Goal: Transaction & Acquisition: Purchase product/service

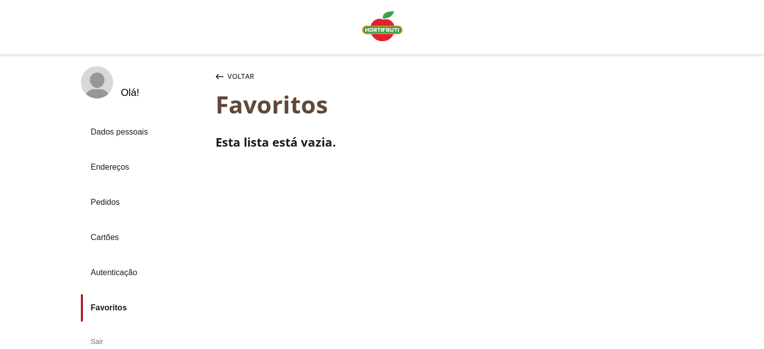
click at [219, 75] on icon "button" at bounding box center [220, 77] width 8 height 6
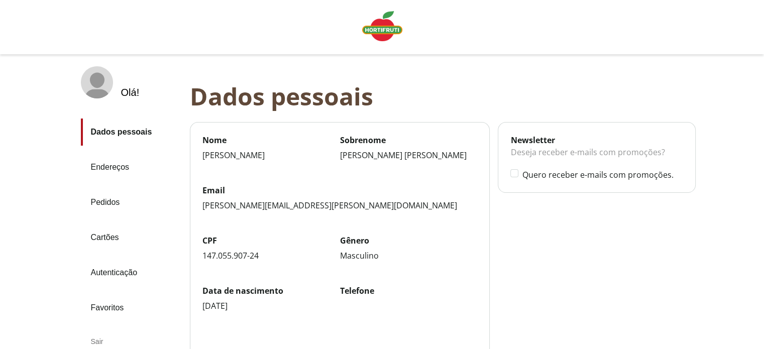
click at [399, 22] on img "Linha de sessão" at bounding box center [382, 26] width 40 height 30
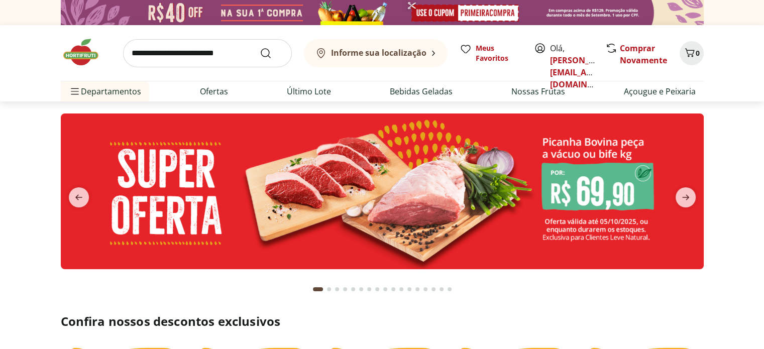
click at [687, 51] on icon "Carrinho" at bounding box center [690, 52] width 10 height 9
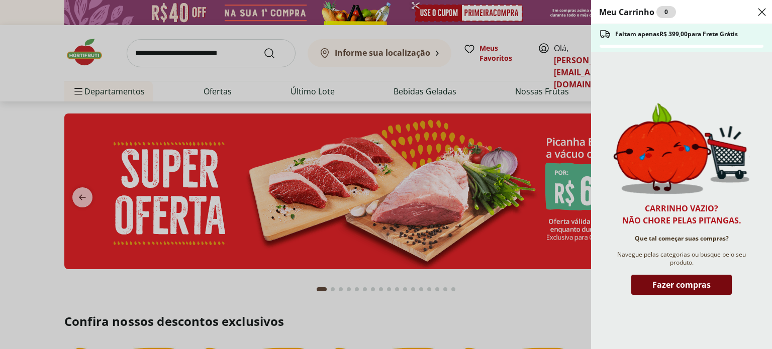
click at [687, 289] on span "Fazer compras" at bounding box center [681, 285] width 58 height 8
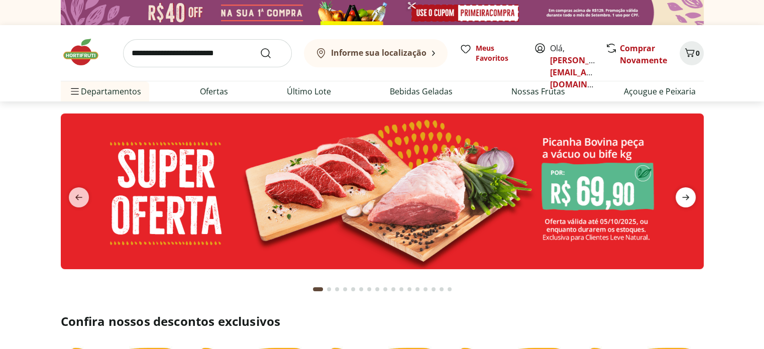
click at [680, 198] on icon "next" at bounding box center [686, 197] width 12 height 12
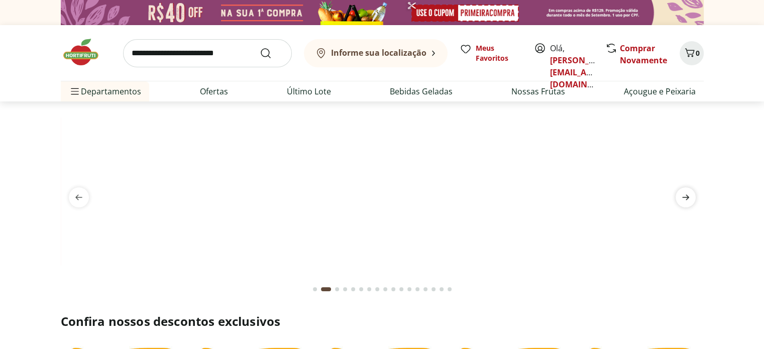
click at [680, 198] on icon "next" at bounding box center [686, 197] width 12 height 12
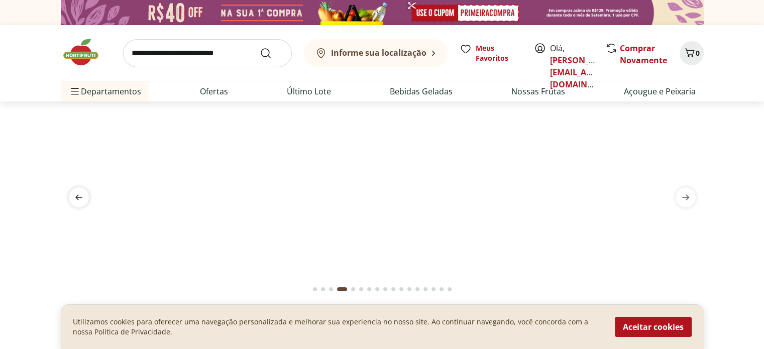
click at [81, 199] on icon "previous" at bounding box center [79, 197] width 12 height 12
click at [442, 114] on img at bounding box center [382, 114] width 643 height 0
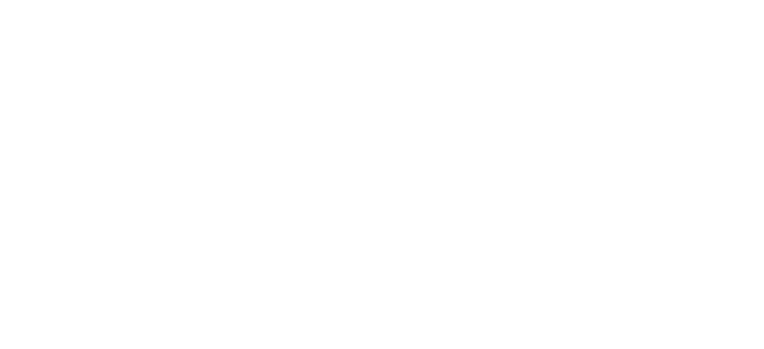
select select "**********"
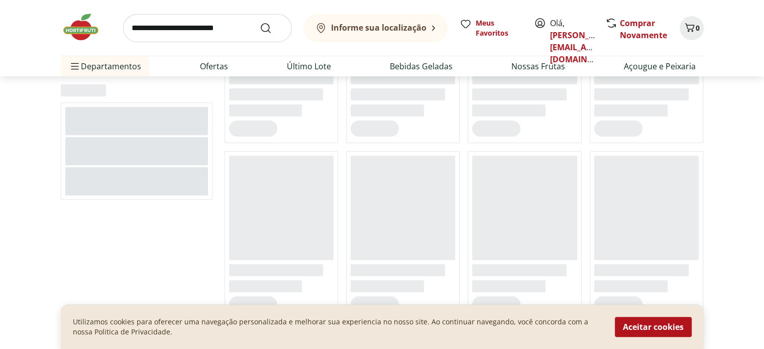
scroll to position [201, 0]
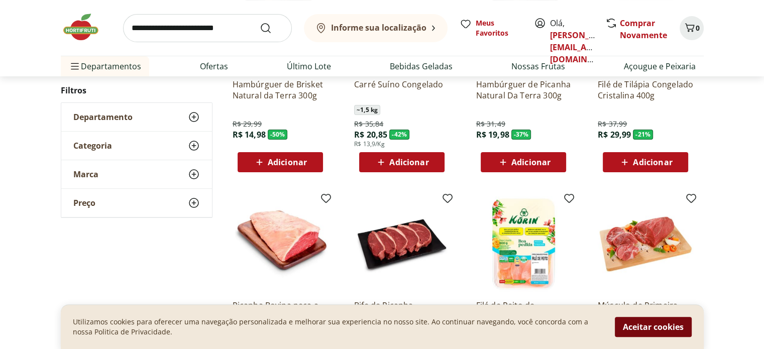
click at [653, 318] on button "Aceitar cookies" at bounding box center [653, 327] width 77 height 20
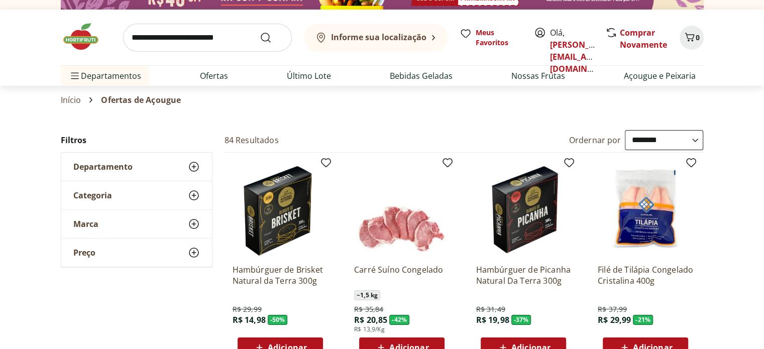
scroll to position [0, 0]
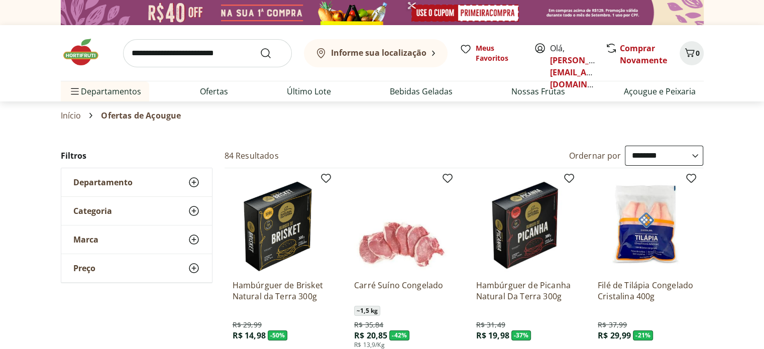
click at [369, 55] on b "Informe sua localização" at bounding box center [378, 52] width 95 height 11
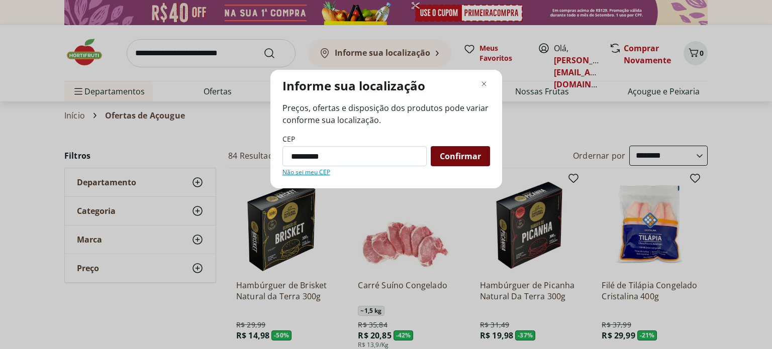
type input "*********"
click at [460, 157] on span "Confirmar" at bounding box center [460, 156] width 41 height 8
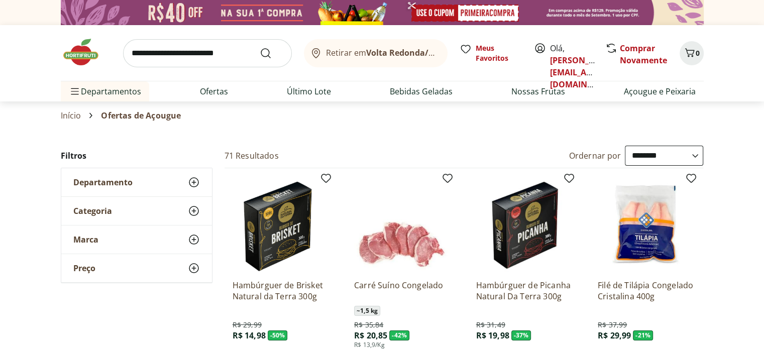
click at [390, 15] on img at bounding box center [382, 12] width 643 height 25
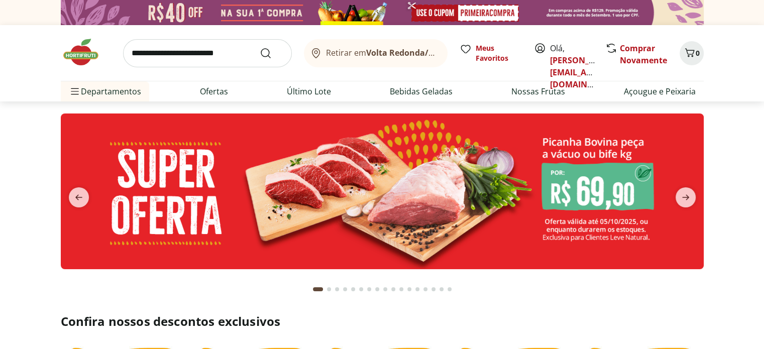
click at [388, 10] on img at bounding box center [382, 12] width 643 height 25
select select "**********"
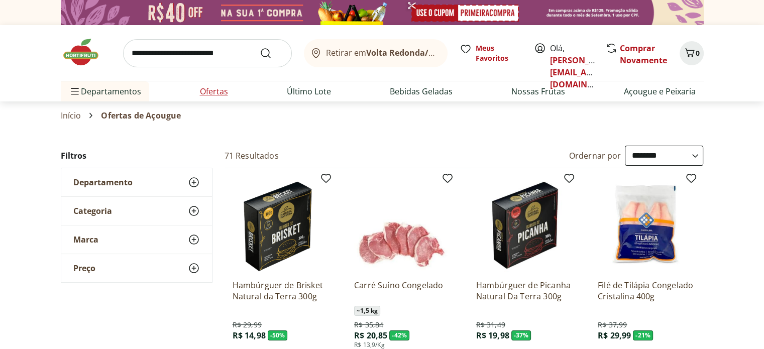
click at [201, 93] on link "Ofertas" at bounding box center [214, 91] width 28 height 12
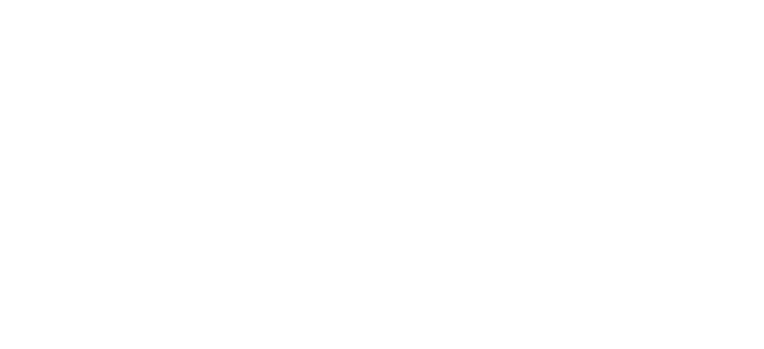
select select "**********"
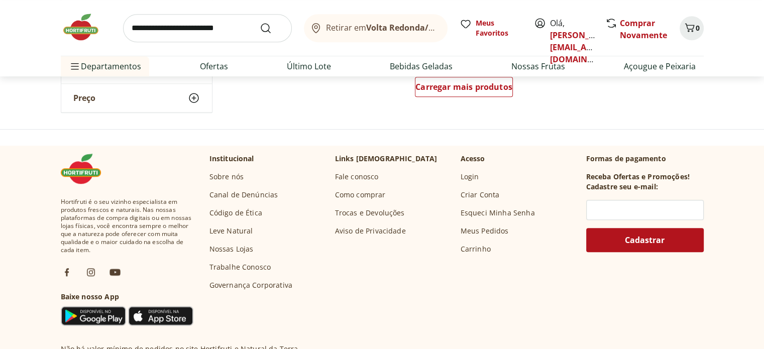
scroll to position [653, 0]
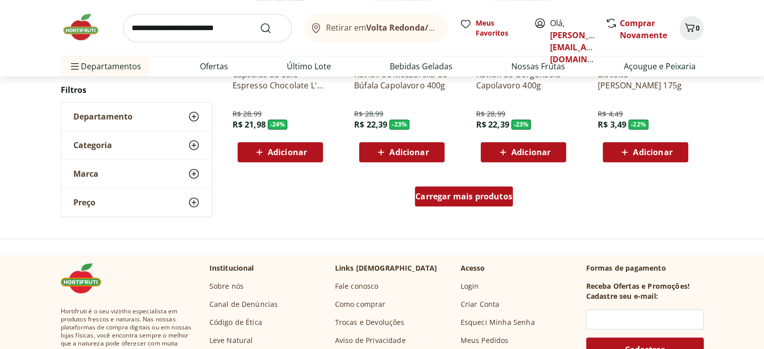
drag, startPoint x: 478, startPoint y: 213, endPoint x: 471, endPoint y: 203, distance: 11.9
click at [478, 211] on div "Carregar mais produtos" at bounding box center [464, 198] width 487 height 48
click at [471, 203] on div "Carregar mais produtos" at bounding box center [464, 196] width 98 height 20
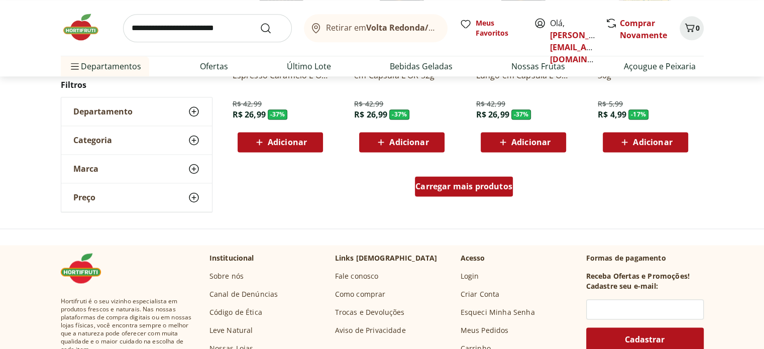
scroll to position [1256, 0]
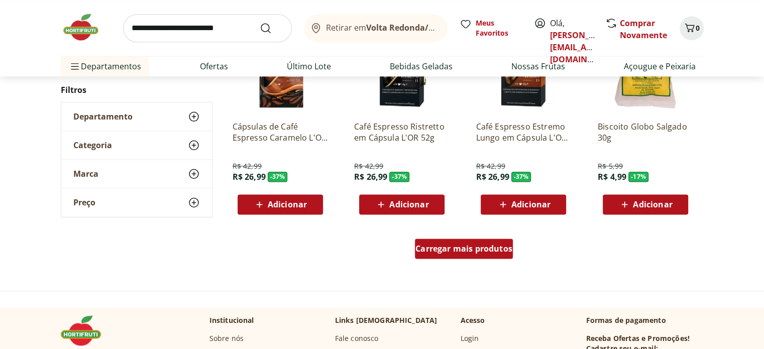
click at [468, 255] on div "Carregar mais produtos" at bounding box center [464, 249] width 98 height 20
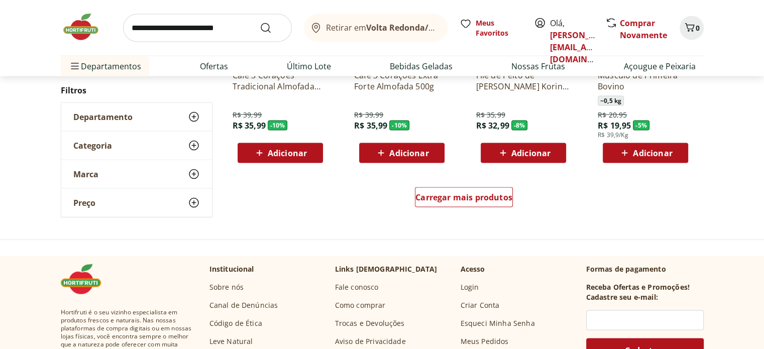
scroll to position [1959, 0]
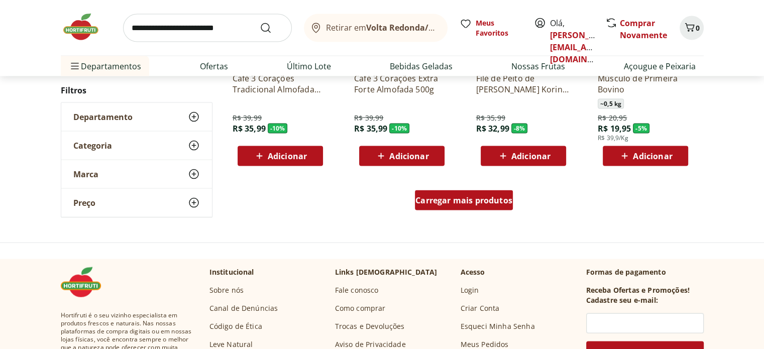
click at [494, 208] on div "Carregar mais produtos" at bounding box center [464, 200] width 98 height 20
